Goal: Task Accomplishment & Management: Manage account settings

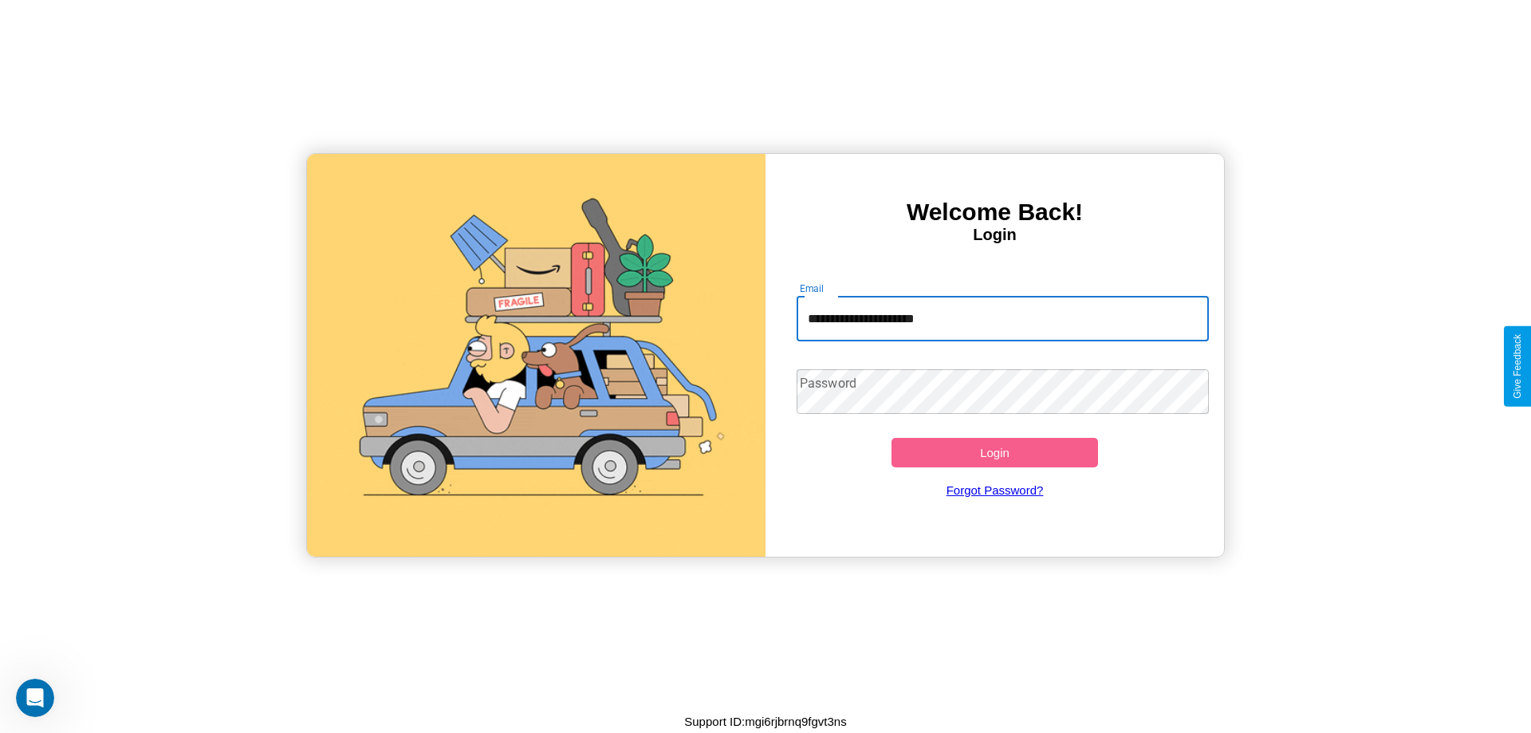
type input "**********"
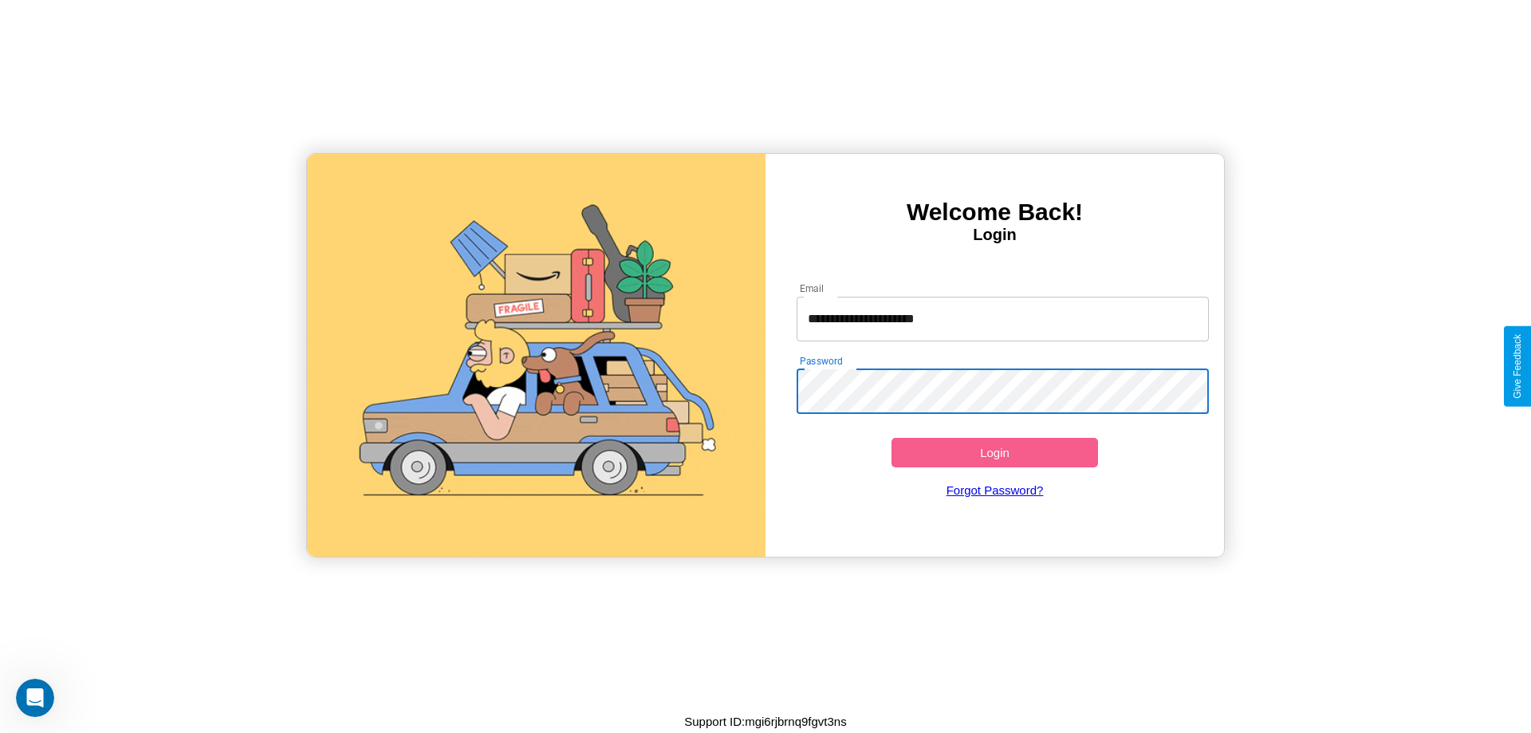
click at [995, 452] on button "Login" at bounding box center [995, 453] width 207 height 30
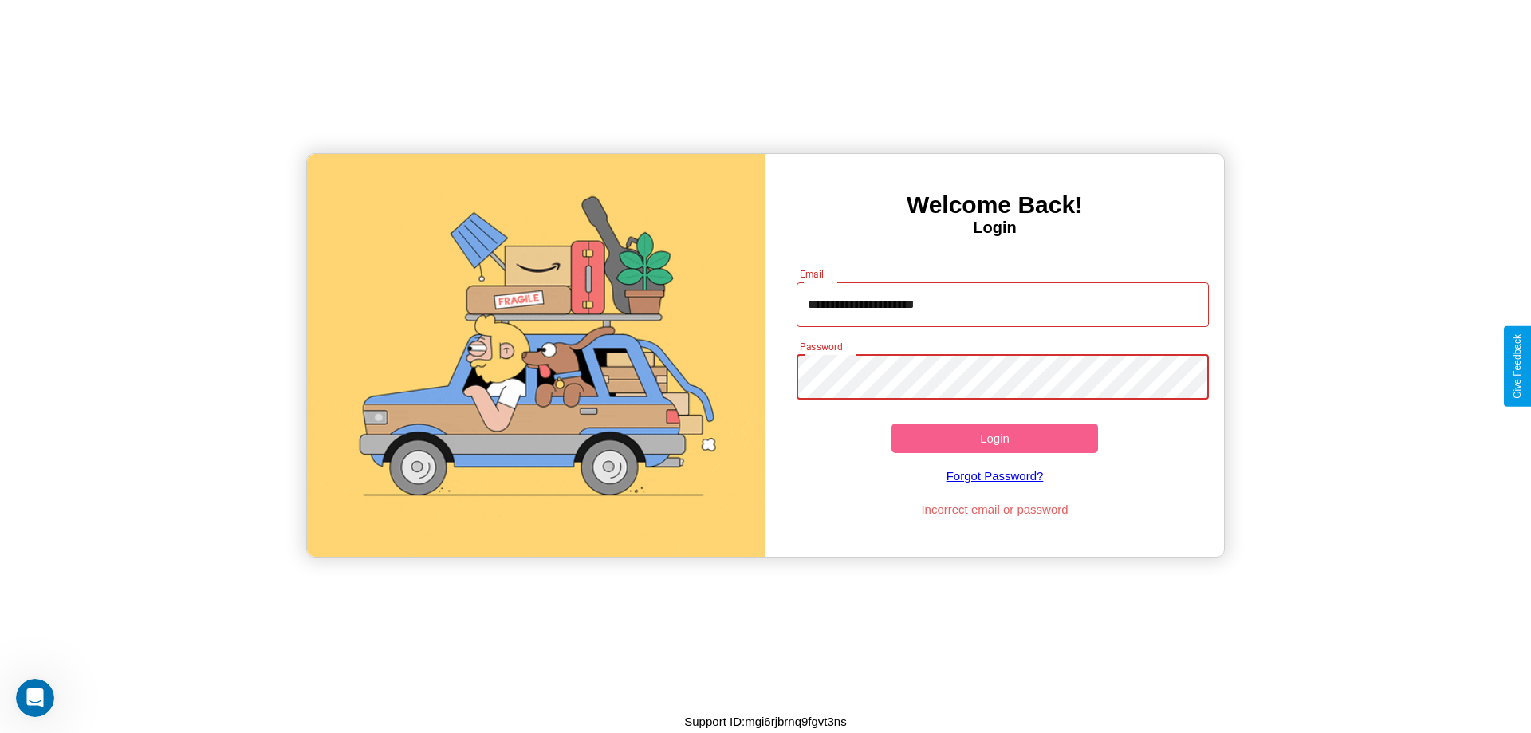
click at [995, 438] on button "Login" at bounding box center [995, 439] width 207 height 30
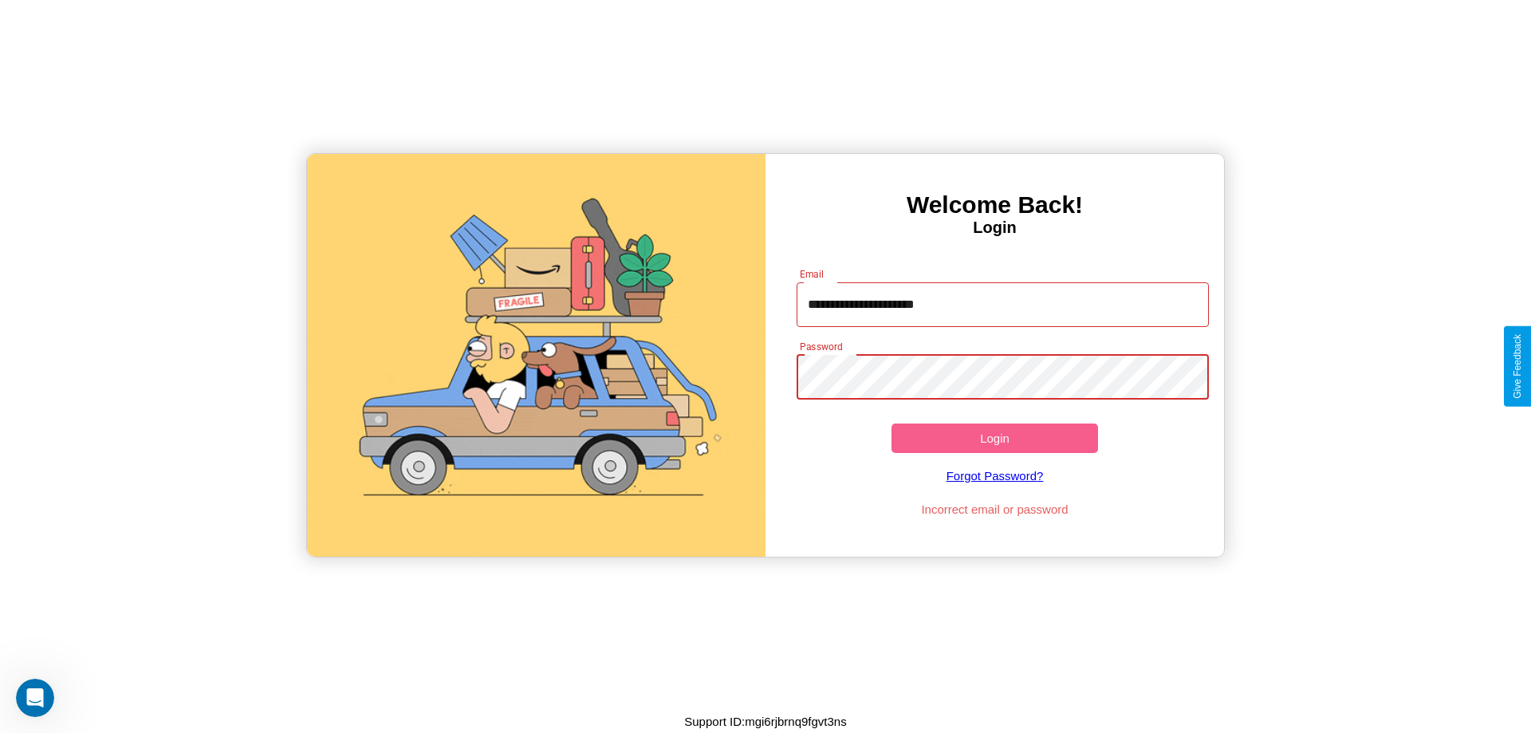
click at [995, 438] on button "Login" at bounding box center [995, 439] width 207 height 30
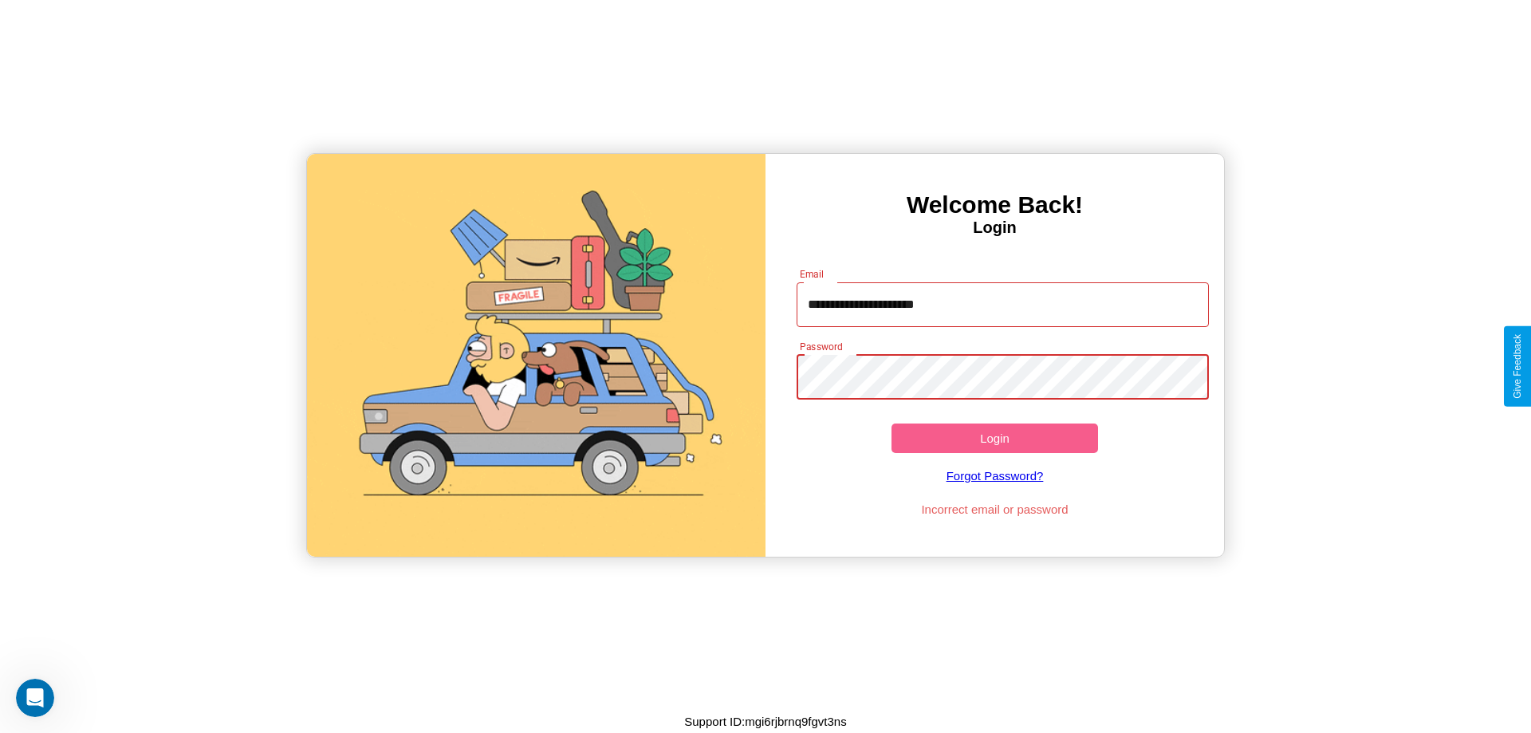
click at [995, 438] on button "Login" at bounding box center [995, 439] width 207 height 30
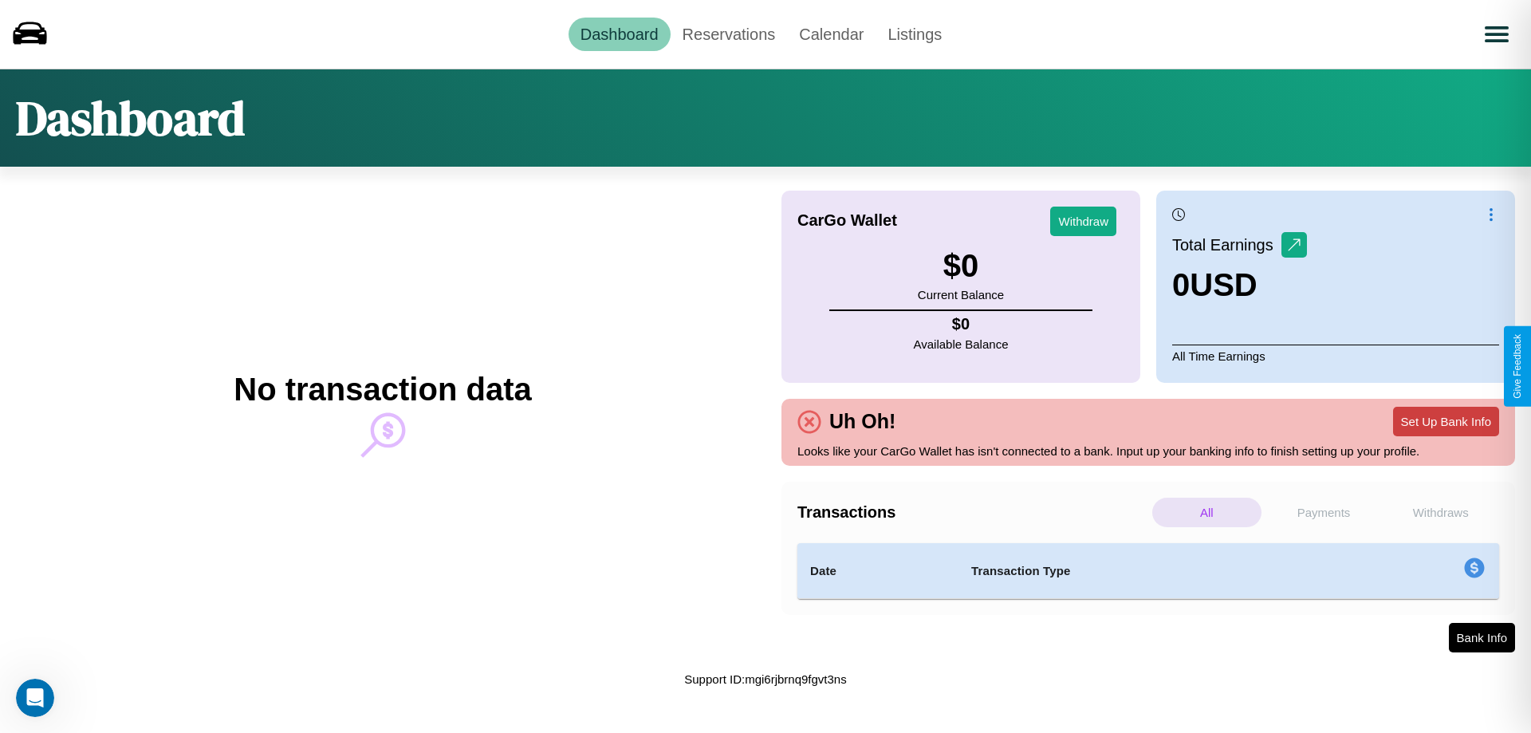
click at [1446, 421] on button "Set Up Bank Info" at bounding box center [1446, 422] width 106 height 30
